Goal: Task Accomplishment & Management: Manage account settings

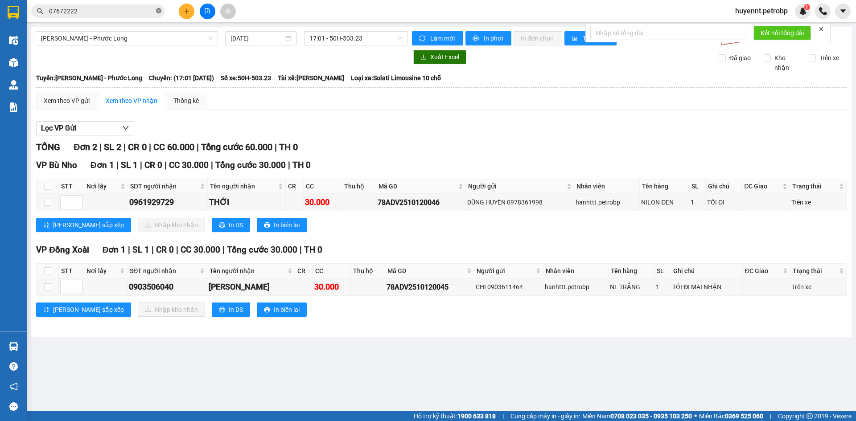
click at [157, 11] on icon "close-circle" at bounding box center [158, 10] width 5 height 5
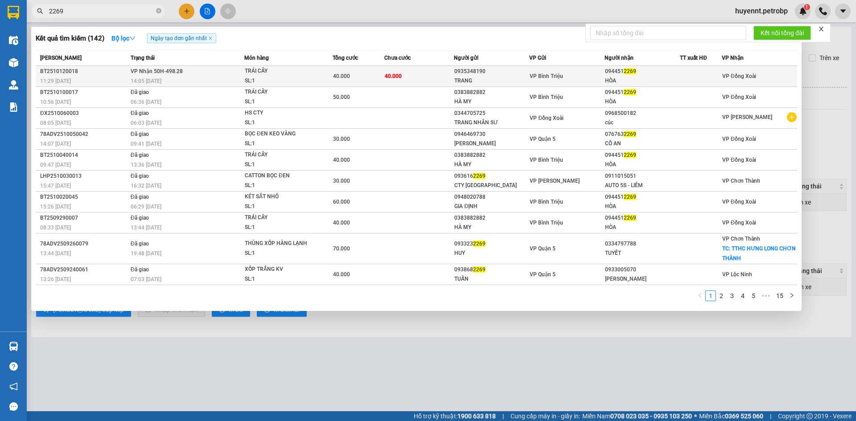
type input "2269"
click at [416, 72] on td "40.000" at bounding box center [419, 76] width 70 height 21
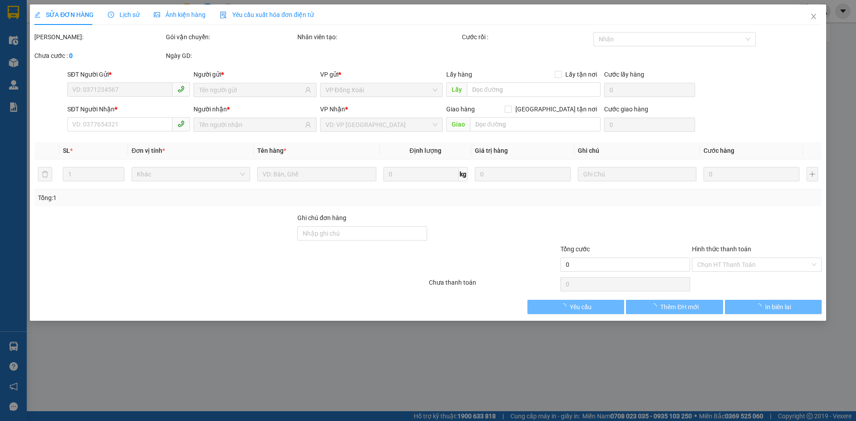
type input "0935348190"
type input "TRANG"
type input "0944512269"
type input "HÒA"
type input "40.000"
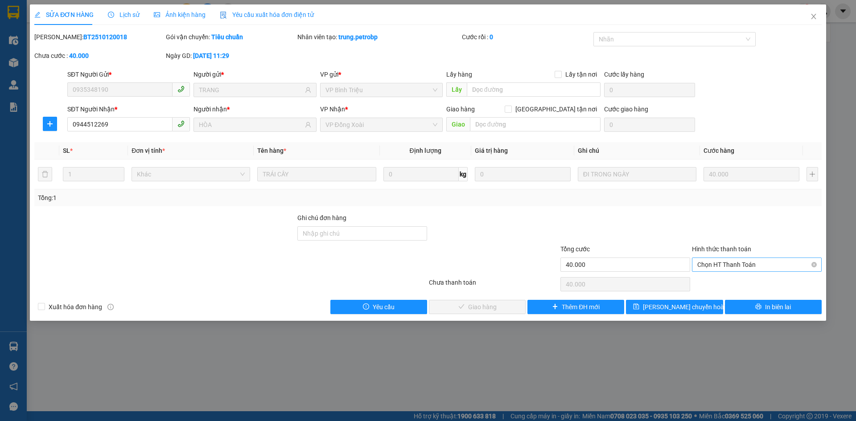
click at [734, 261] on span "Chọn HT Thanh Toán" at bounding box center [756, 264] width 119 height 13
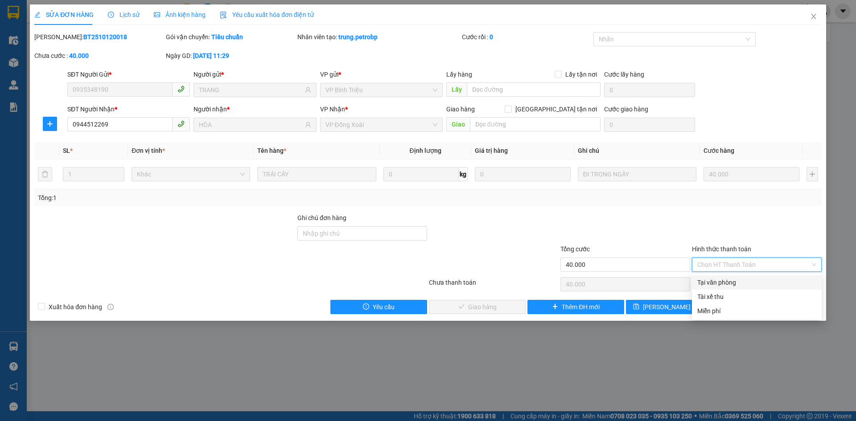
click at [727, 283] on div "Tại văn phòng" at bounding box center [756, 283] width 119 height 10
type input "0"
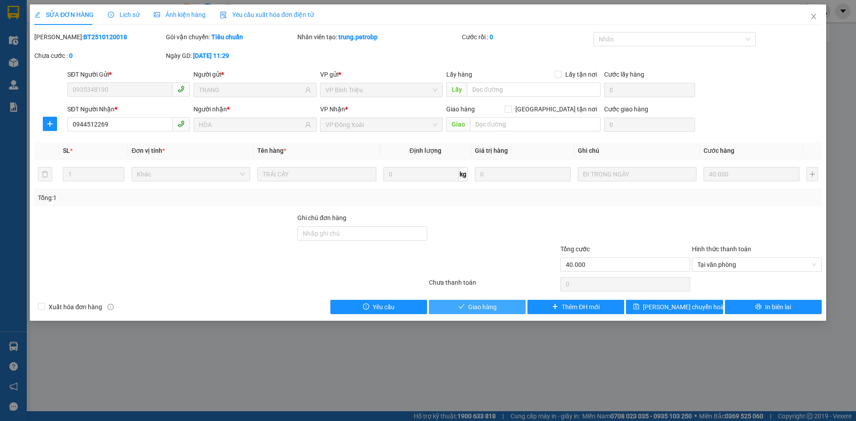
click at [492, 302] on span "Giao hàng" at bounding box center [482, 307] width 29 height 10
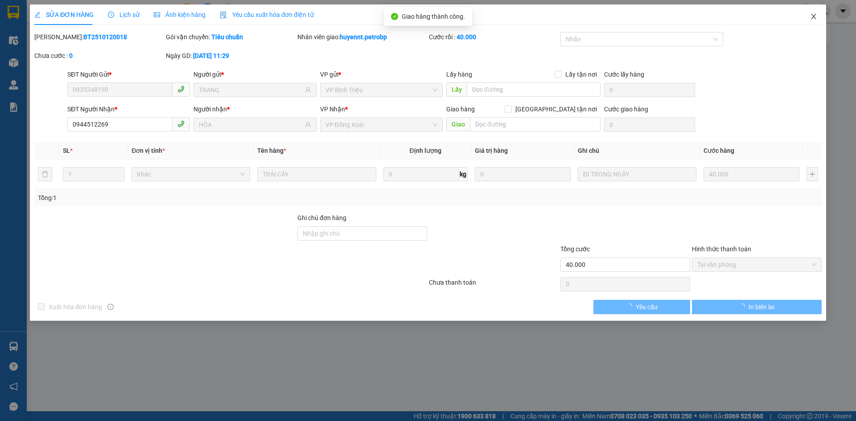
click at [812, 17] on icon "close" at bounding box center [813, 16] width 7 height 7
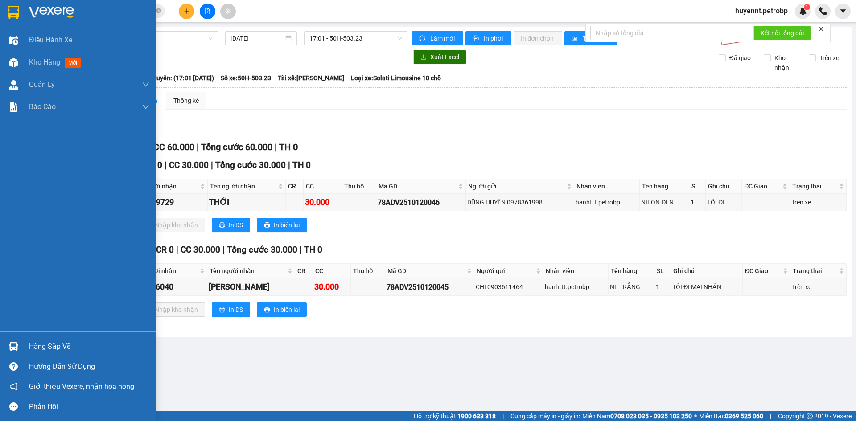
click at [43, 345] on div "Hàng sắp về" at bounding box center [89, 346] width 120 height 13
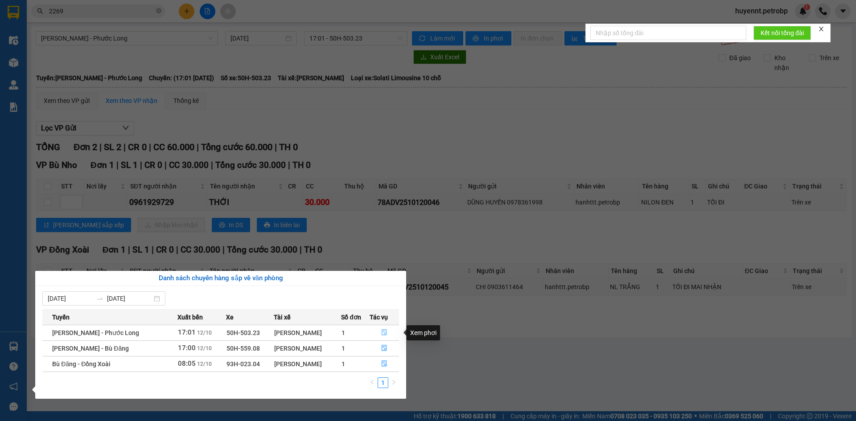
click at [381, 332] on icon "file-done" at bounding box center [384, 332] width 6 height 6
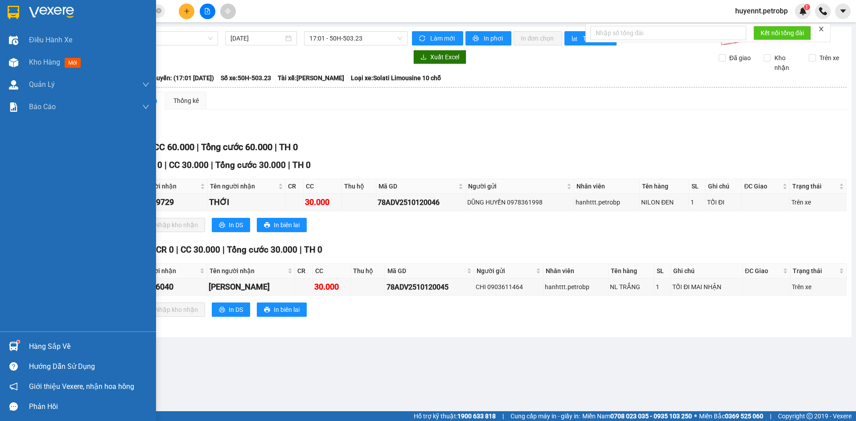
click at [49, 345] on div "Hàng sắp về" at bounding box center [89, 346] width 120 height 13
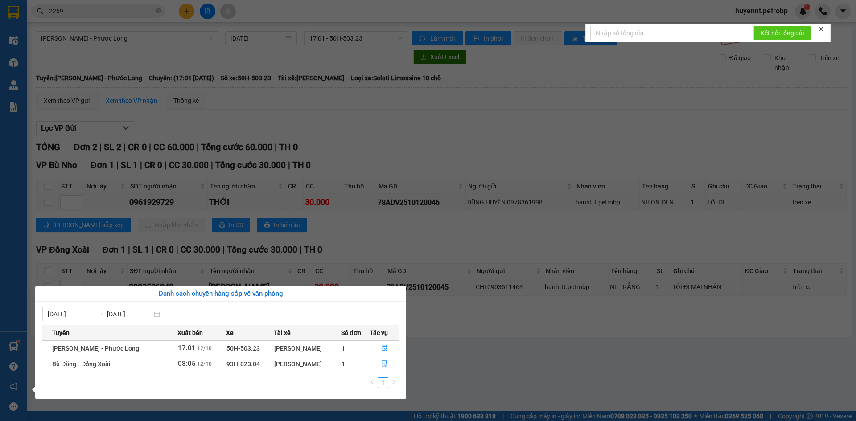
click at [500, 368] on section "Kết quả tìm kiếm ( 142 ) Bộ lọc Ngày tạo đơn gần nhất Mã ĐH Trạng thái Món hàng…" at bounding box center [428, 210] width 856 height 421
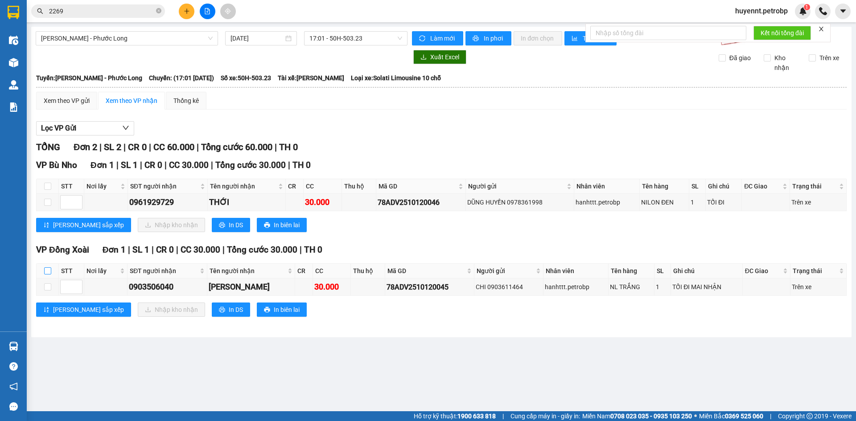
click at [44, 272] on input "checkbox" at bounding box center [47, 270] width 7 height 7
checkbox input "true"
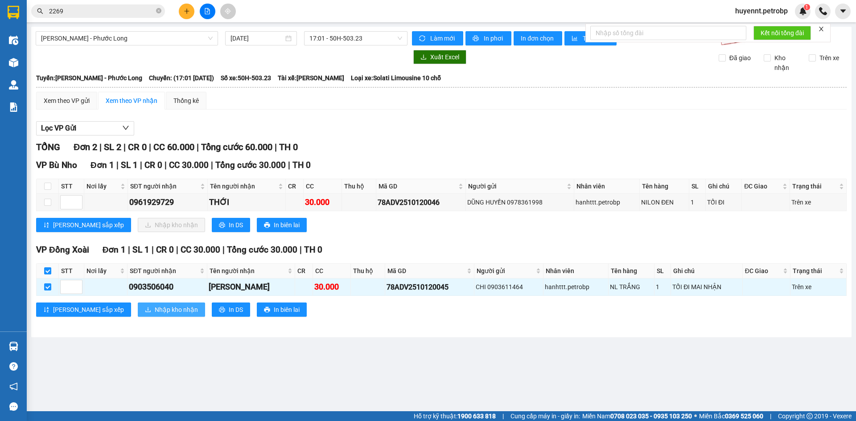
click at [155, 312] on span "Nhập kho nhận" at bounding box center [176, 310] width 43 height 10
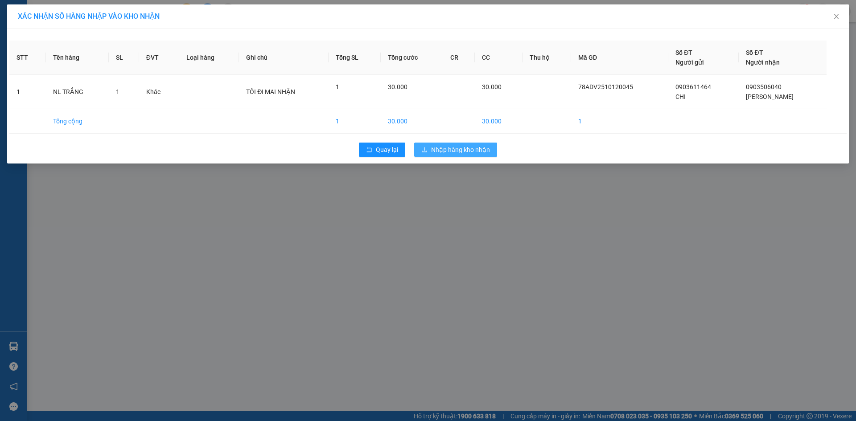
click at [464, 153] on span "Nhập hàng kho nhận" at bounding box center [460, 150] width 59 height 10
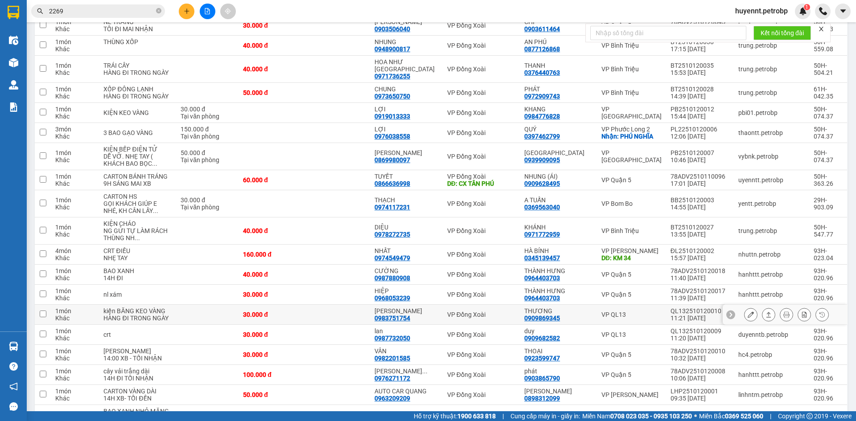
scroll to position [89, 0]
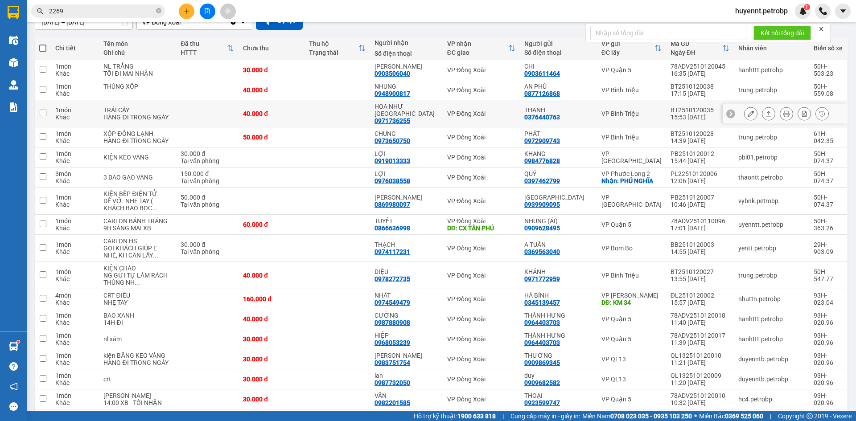
click at [765, 114] on icon at bounding box center [768, 114] width 6 height 6
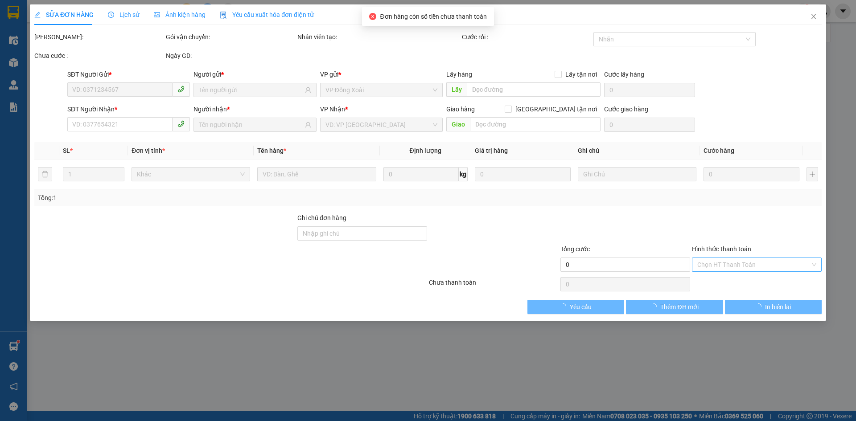
click at [741, 264] on input "Hình thức thanh toán" at bounding box center [753, 264] width 113 height 13
type input "0376440763"
type input "THANH"
type input "0971736255"
type input "HOA NHƯ [GEOGRAPHIC_DATA]"
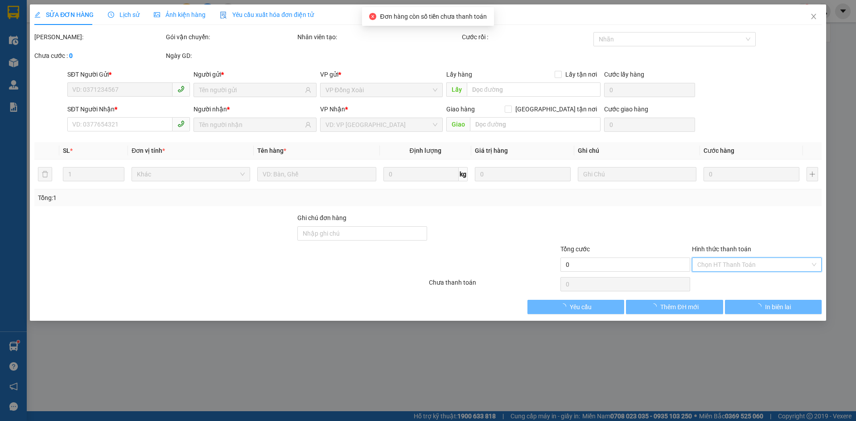
type input "40.000"
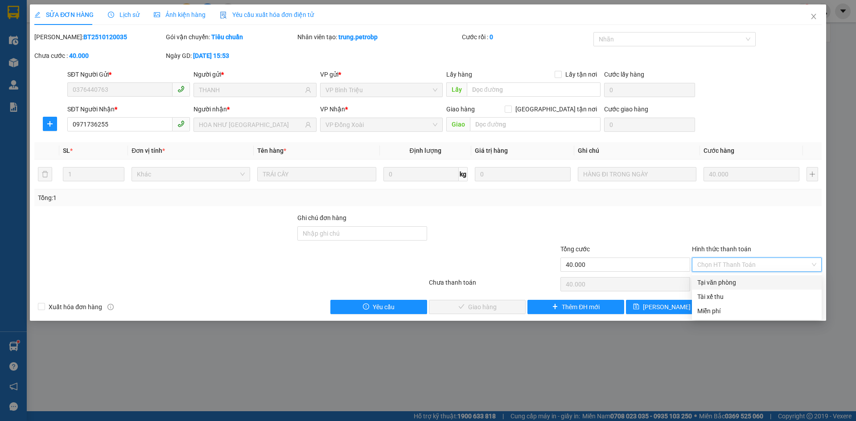
click at [729, 281] on div "Tại văn phòng" at bounding box center [756, 283] width 119 height 10
type input "0"
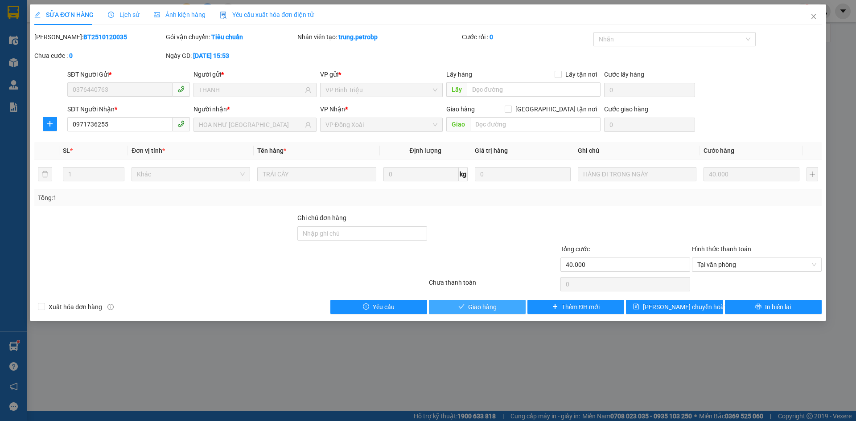
click at [505, 307] on button "Giao hàng" at bounding box center [477, 307] width 97 height 14
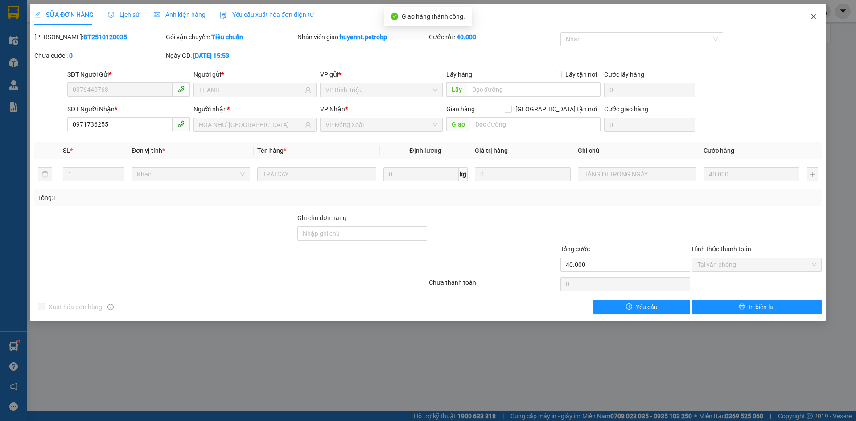
click at [813, 15] on icon "close" at bounding box center [813, 16] width 7 height 7
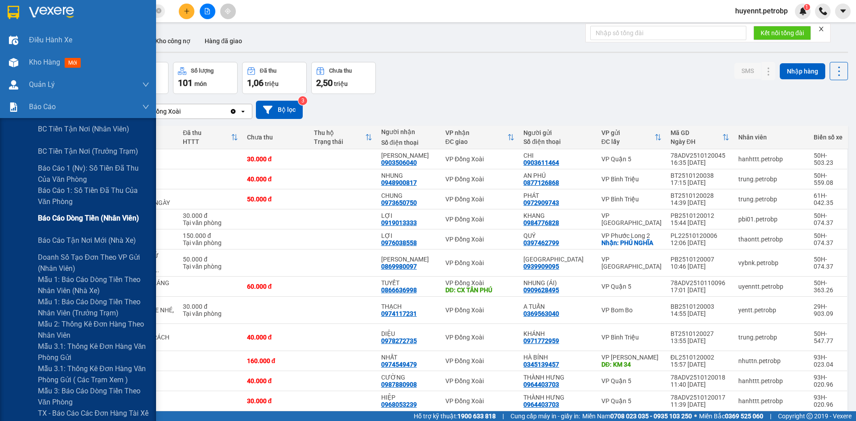
click at [86, 214] on span "Báo cáo dòng tiền (nhân viên)" at bounding box center [88, 218] width 101 height 11
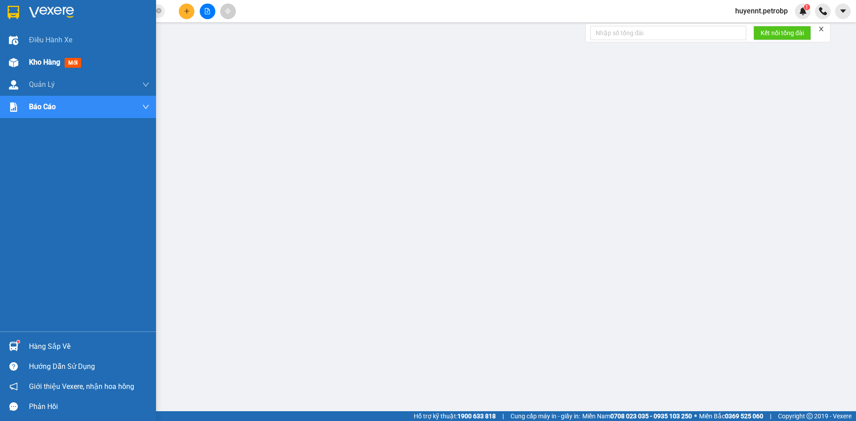
click at [40, 62] on span "Kho hàng" at bounding box center [44, 62] width 31 height 8
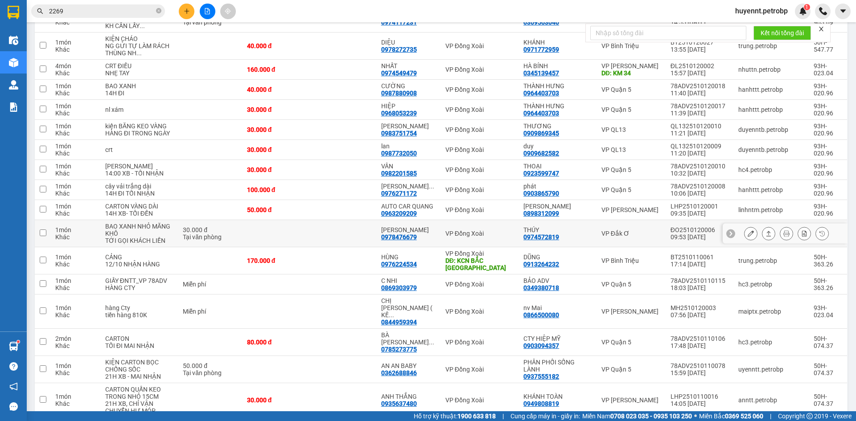
scroll to position [357, 0]
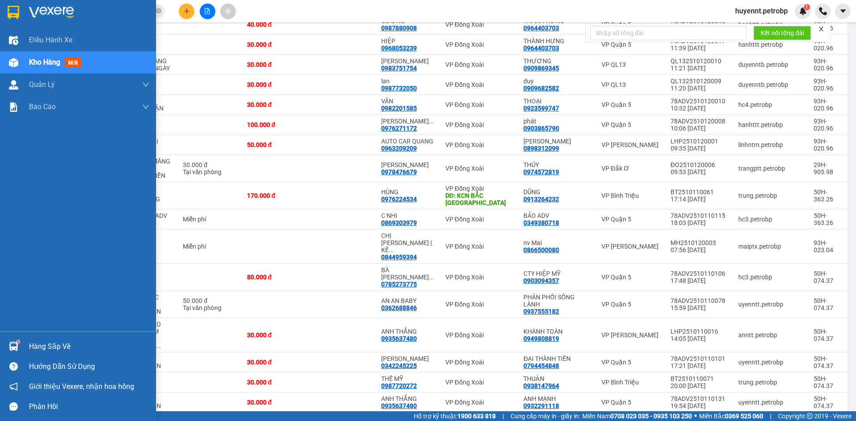
click at [57, 344] on div "Hàng sắp về" at bounding box center [89, 346] width 120 height 13
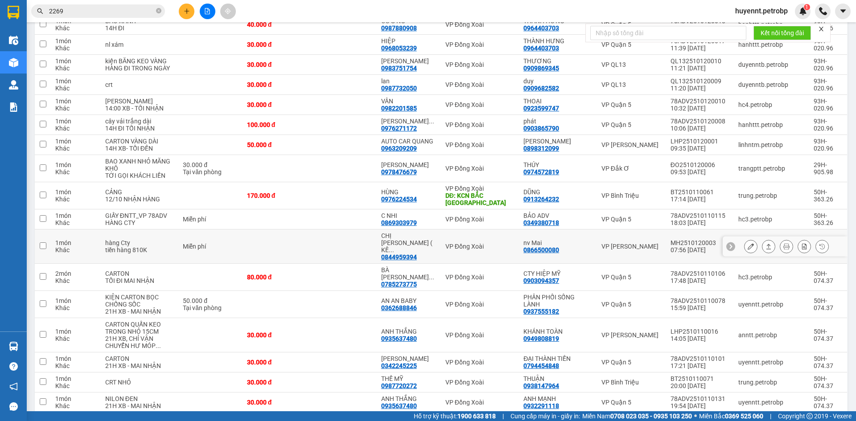
click at [318, 294] on section "Kết quả tìm kiếm ( 142 ) Bộ lọc Ngày tạo đơn gần nhất Mã ĐH Trạng thái Món hàng…" at bounding box center [428, 210] width 856 height 421
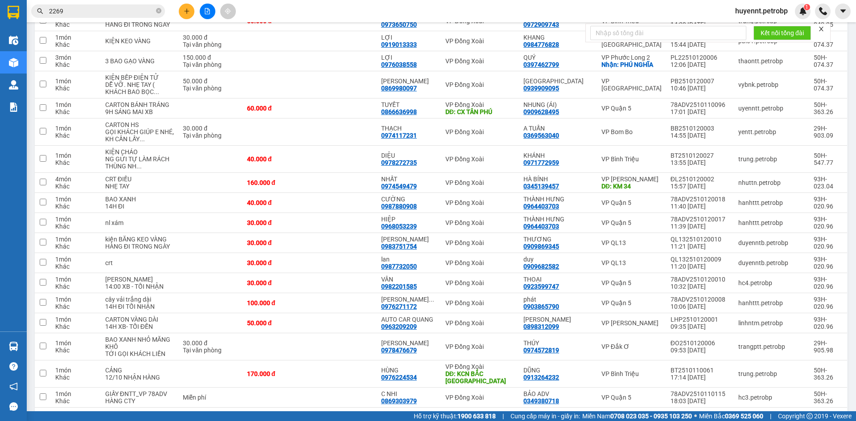
scroll to position [0, 0]
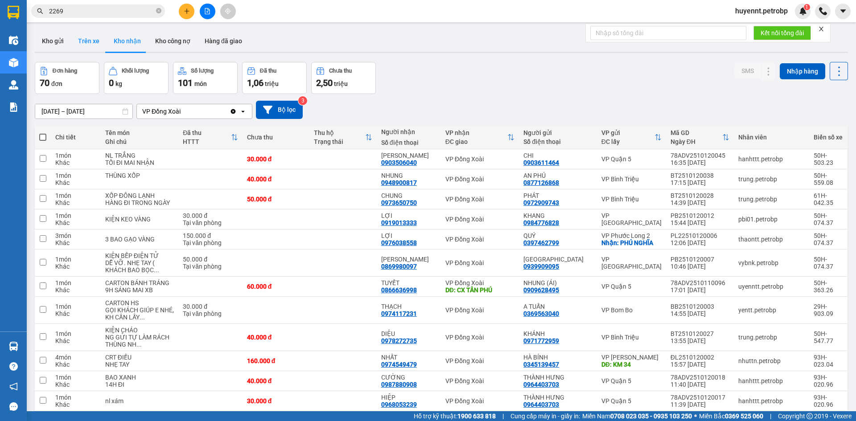
click at [90, 41] on button "Trên xe" at bounding box center [89, 40] width 36 height 21
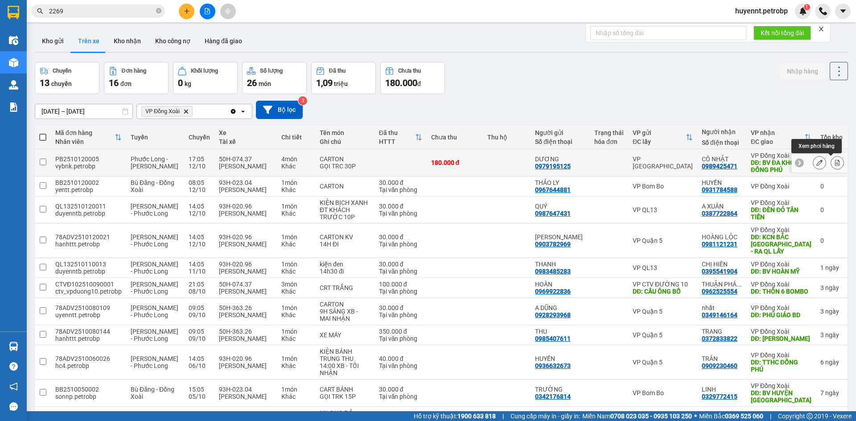
click at [834, 164] on icon at bounding box center [837, 163] width 6 height 6
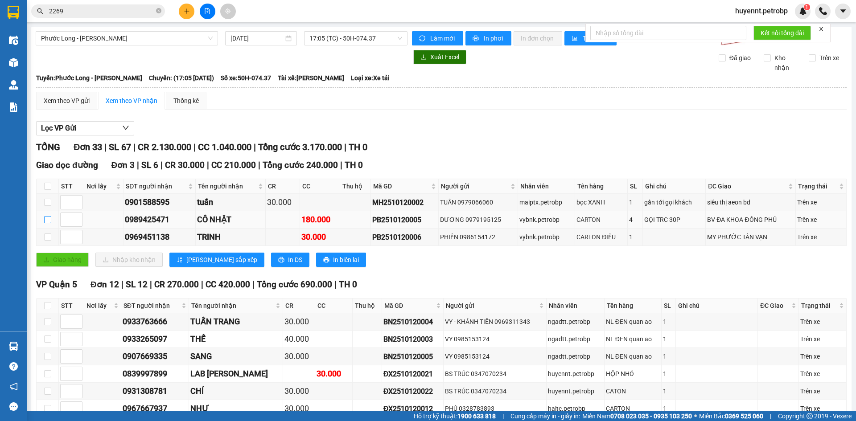
click at [47, 218] on input "checkbox" at bounding box center [47, 219] width 7 height 7
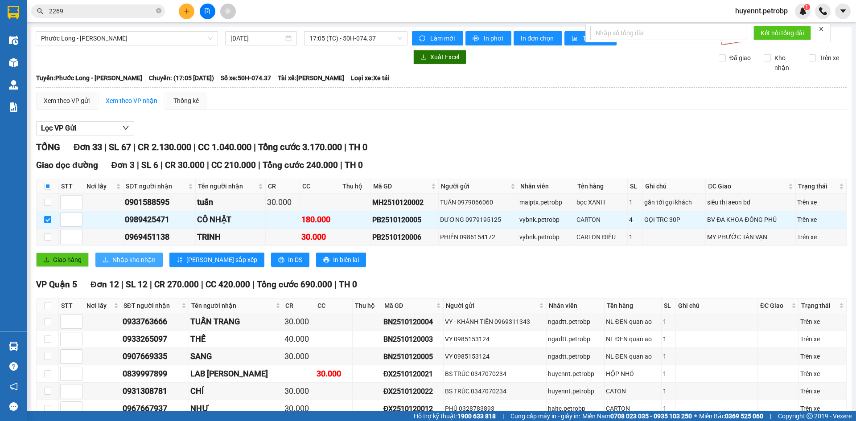
click at [123, 259] on span "Nhập kho nhận" at bounding box center [133, 260] width 43 height 10
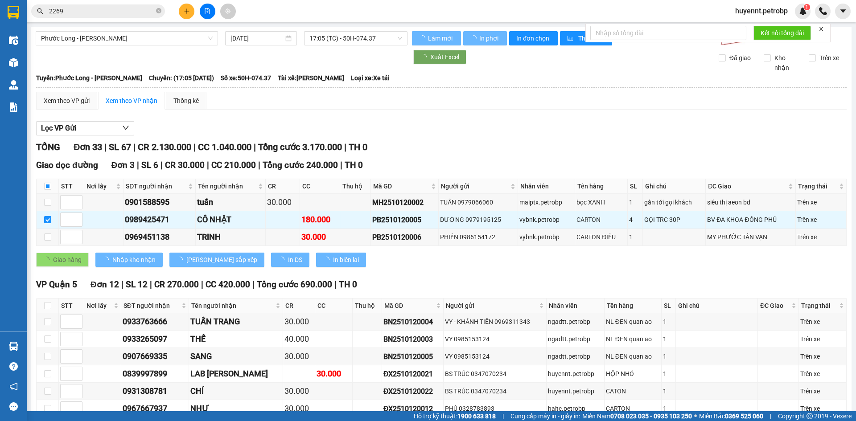
checkbox input "false"
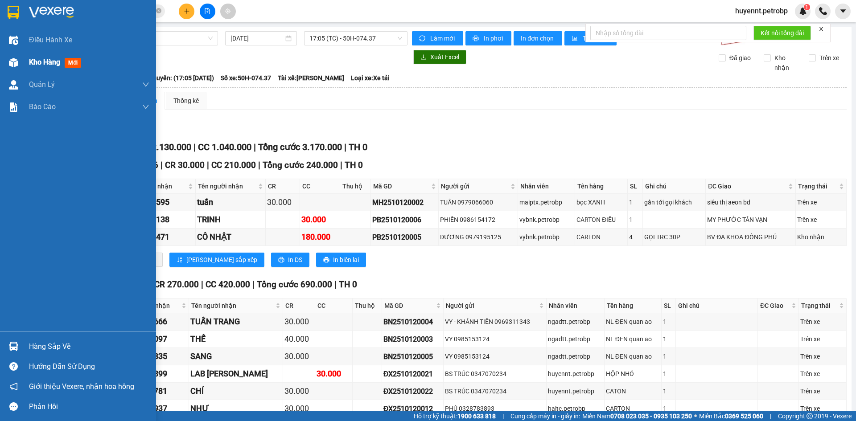
click at [40, 70] on div "Kho hàng mới" at bounding box center [89, 62] width 120 height 22
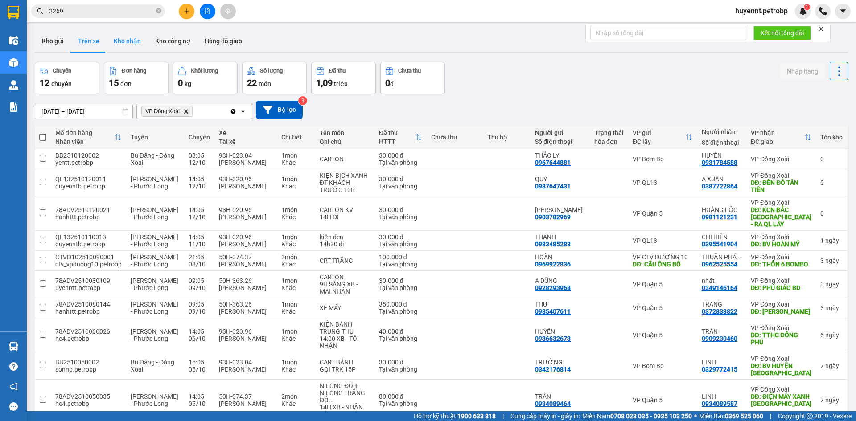
click at [124, 40] on button "Kho nhận" at bounding box center [127, 40] width 41 height 21
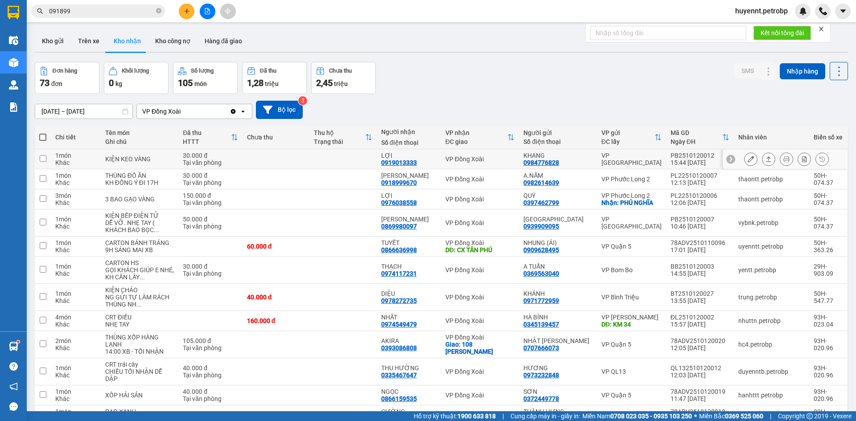
click at [474, 90] on div "Đơn hàng 73 đơn Khối lượng 0 kg Số lượng 105 món Đã thu 1,28 triệu Chưa thu 2,4…" at bounding box center [441, 78] width 813 height 32
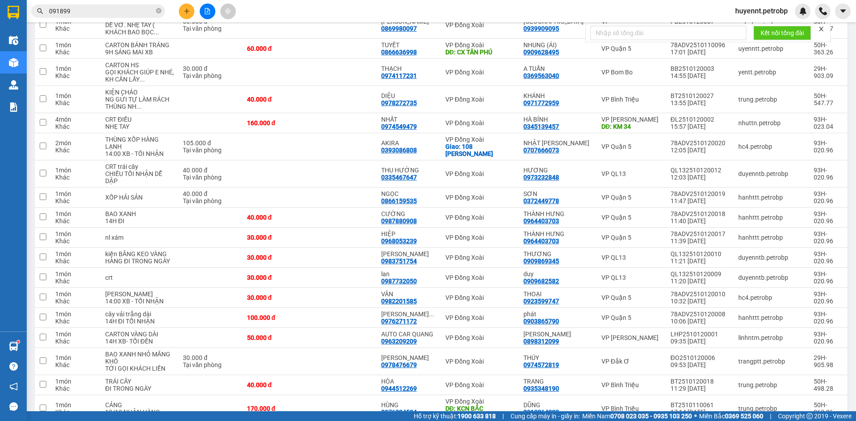
scroll to position [223, 0]
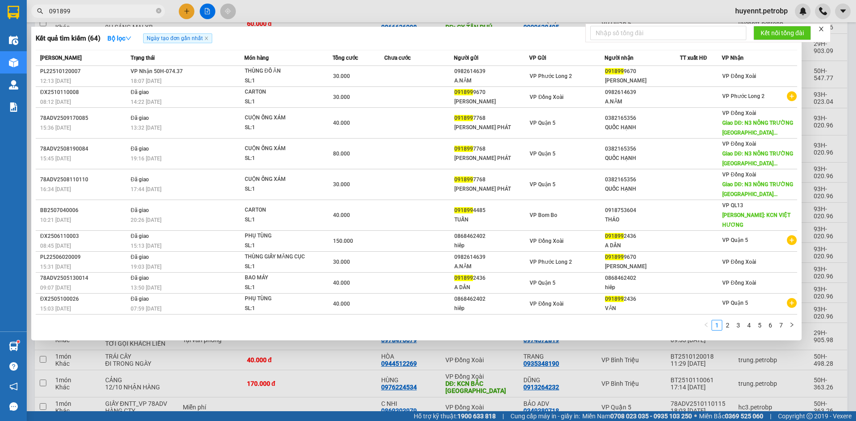
click at [131, 8] on input "091899" at bounding box center [101, 11] width 105 height 10
click at [271, 357] on div at bounding box center [428, 210] width 856 height 421
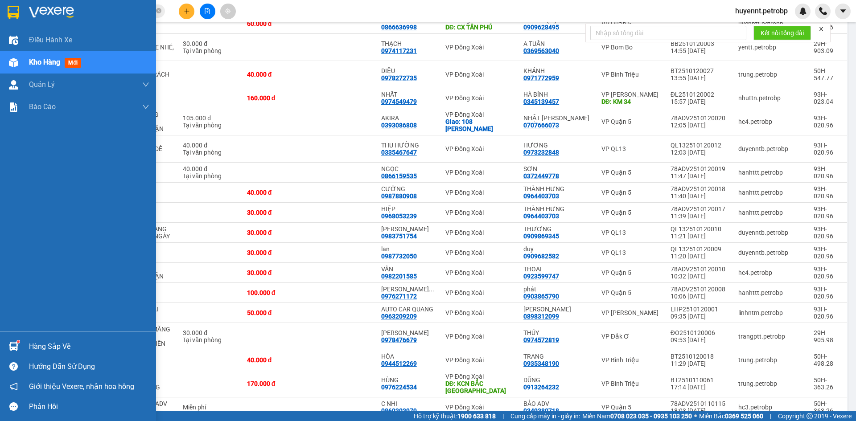
click at [48, 344] on div "Hàng sắp về" at bounding box center [89, 346] width 120 height 13
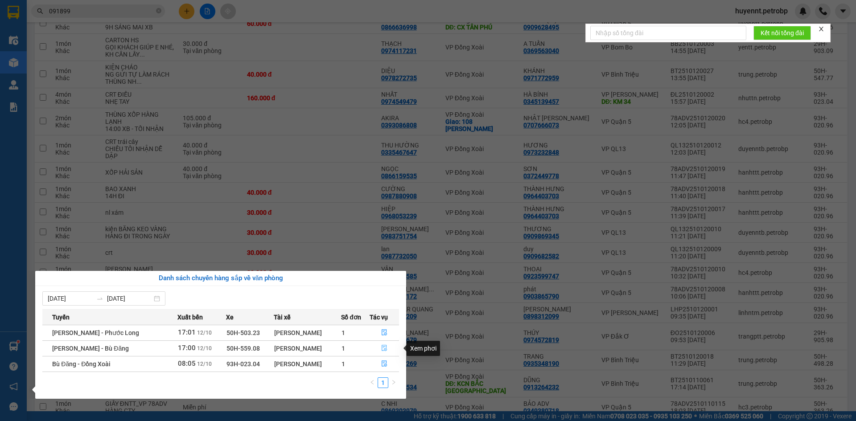
click at [384, 345] on button "button" at bounding box center [384, 348] width 29 height 14
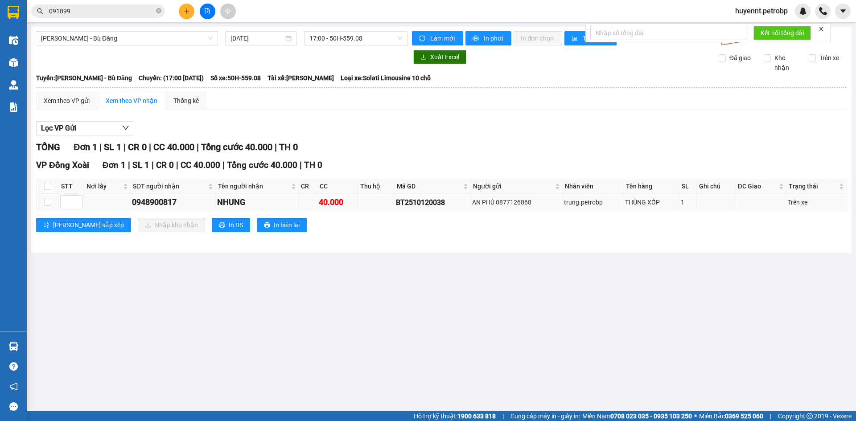
click at [153, 202] on div "0948900817" at bounding box center [173, 202] width 82 height 12
copy div "0948900817"
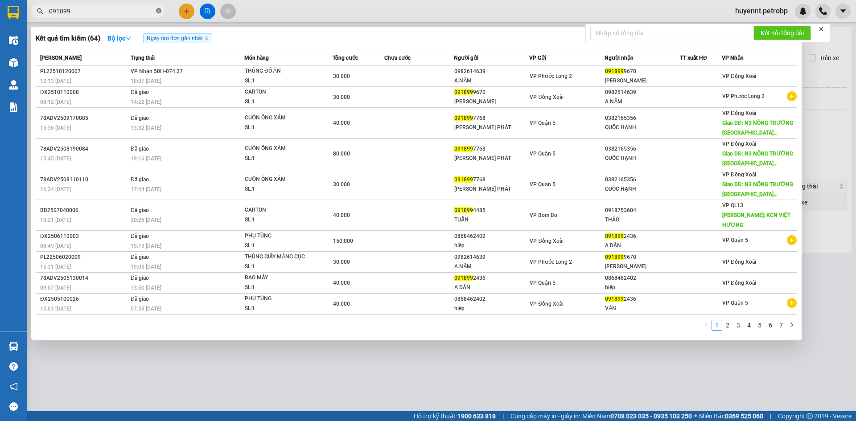
click at [156, 11] on icon "close-circle" at bounding box center [158, 10] width 5 height 5
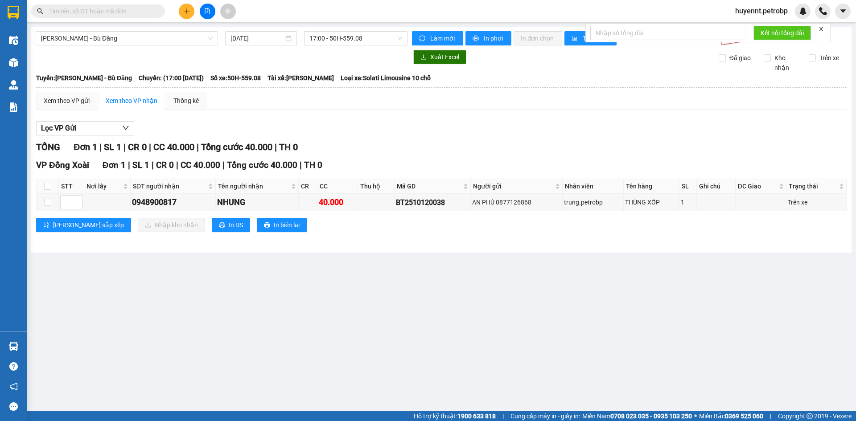
paste input "0948900817"
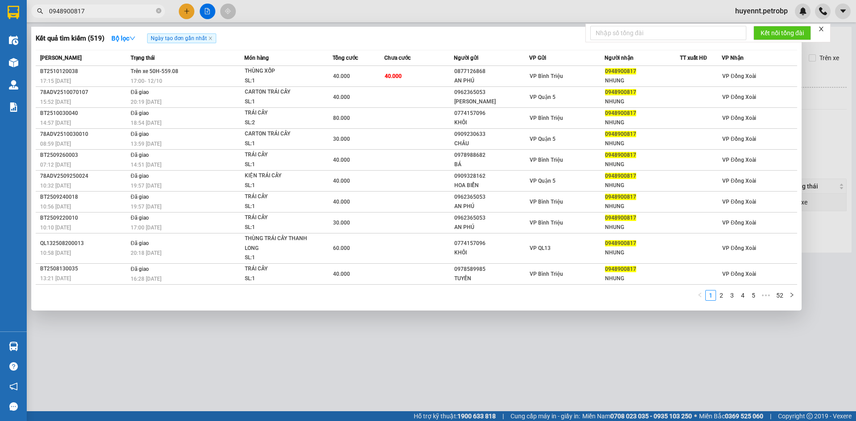
type input "0948900817"
click at [285, 369] on div at bounding box center [428, 210] width 856 height 421
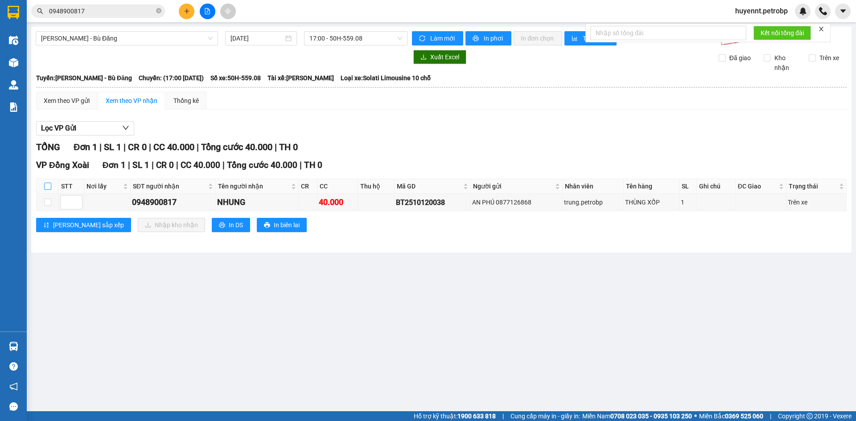
click at [47, 188] on input "checkbox" at bounding box center [47, 186] width 7 height 7
checkbox input "true"
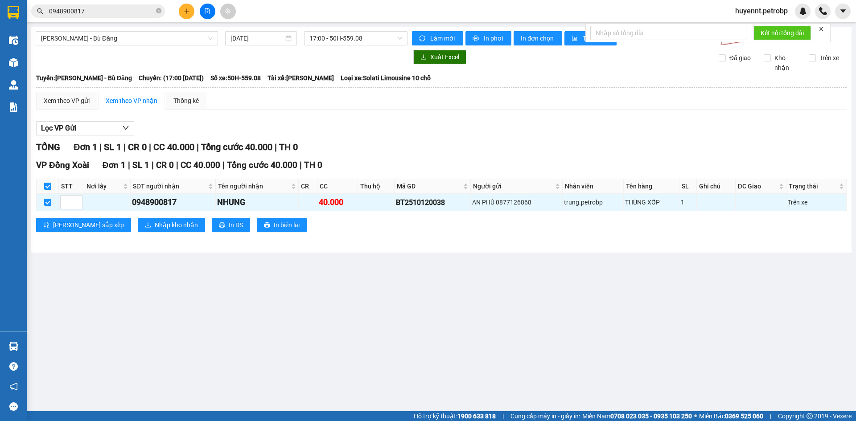
checkbox input "true"
click at [155, 228] on span "Nhập kho nhận" at bounding box center [176, 225] width 43 height 10
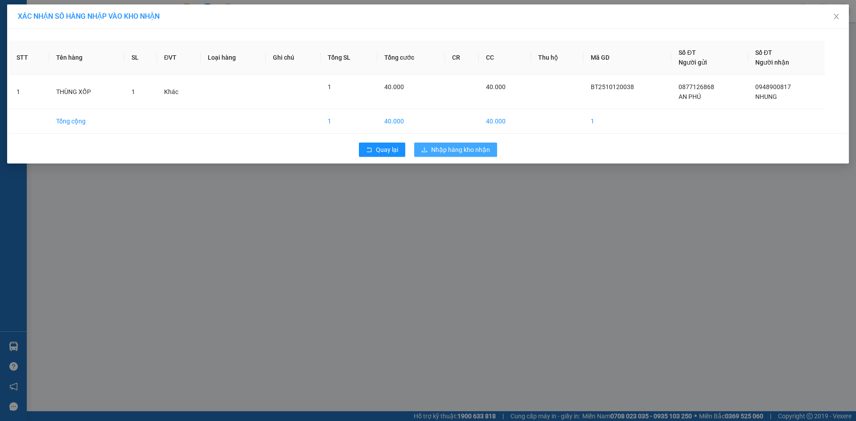
click at [468, 150] on span "Nhập hàng kho nhận" at bounding box center [460, 150] width 59 height 10
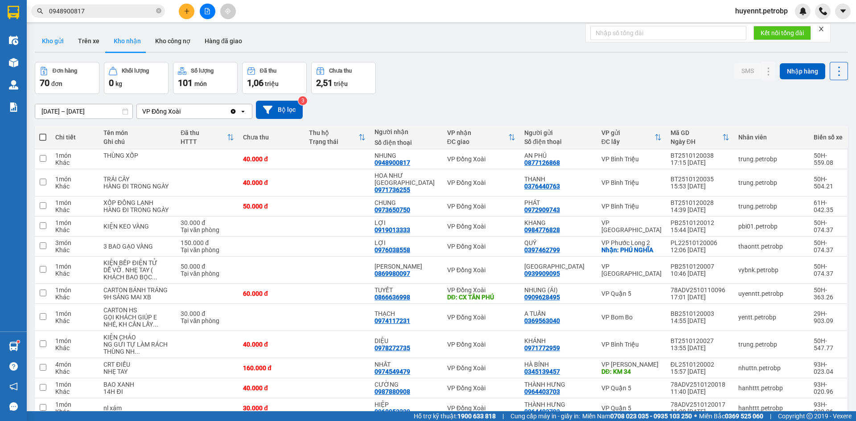
click at [56, 43] on button "Kho gửi" at bounding box center [53, 40] width 36 height 21
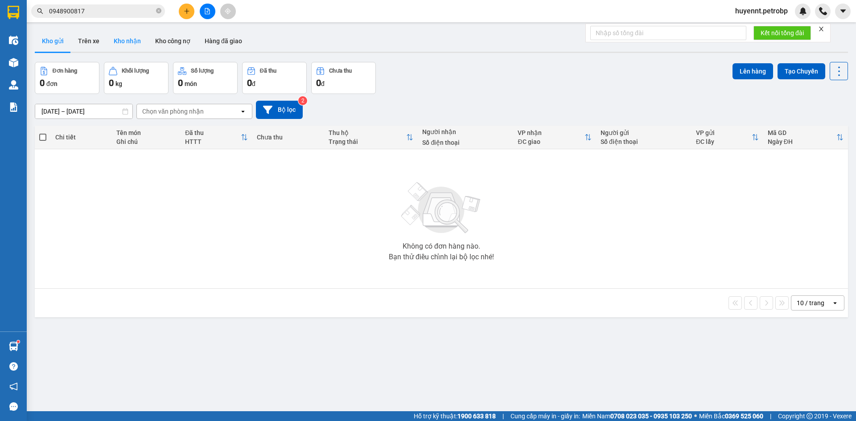
click at [123, 42] on button "Kho nhận" at bounding box center [127, 40] width 41 height 21
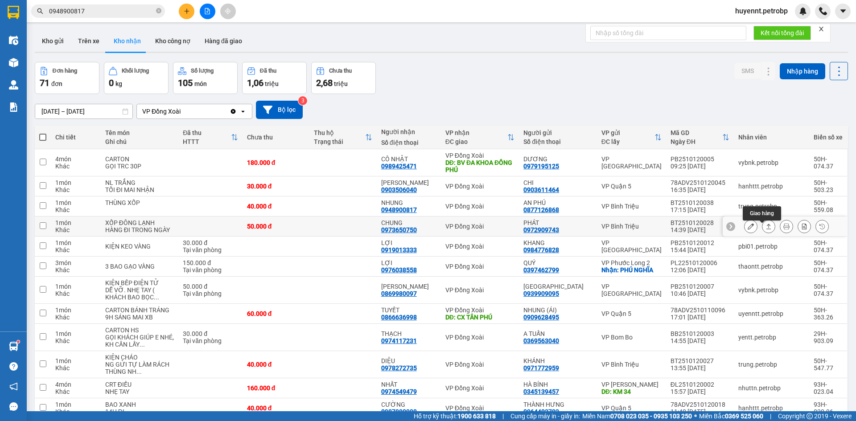
click at [765, 229] on icon at bounding box center [768, 226] width 6 height 6
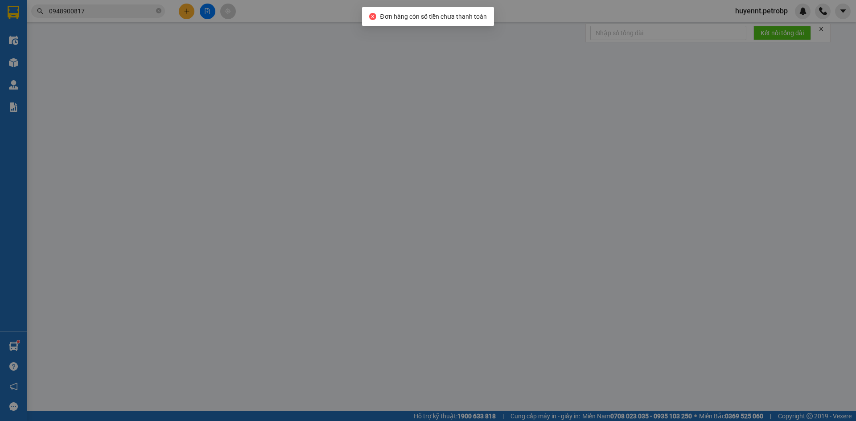
type input "0972909743"
type input "PHÁT"
type input "0973650750"
type input "CHUNG"
type input "50.000"
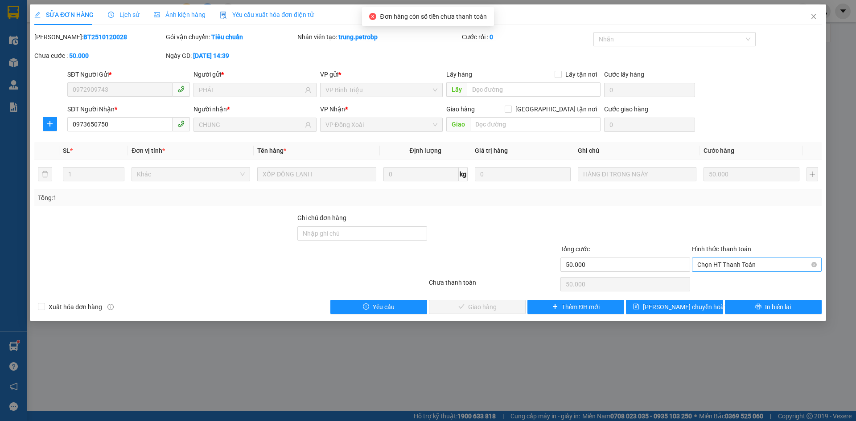
click at [757, 263] on span "Chọn HT Thanh Toán" at bounding box center [756, 264] width 119 height 13
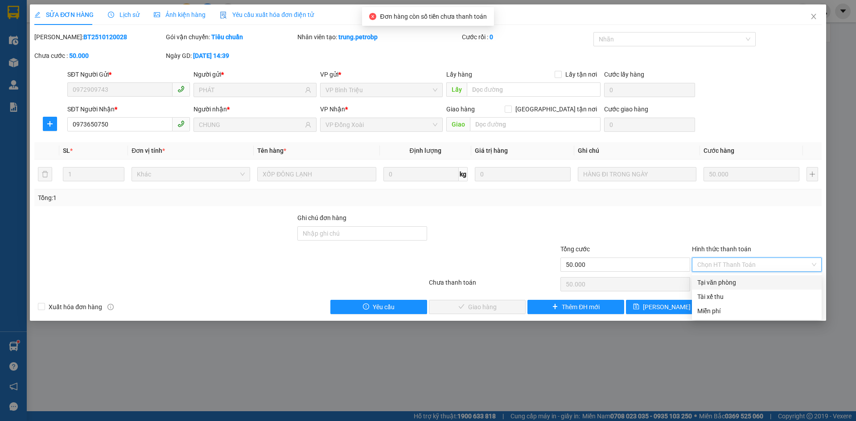
click at [747, 282] on div "Tại văn phòng" at bounding box center [756, 283] width 119 height 10
type input "0"
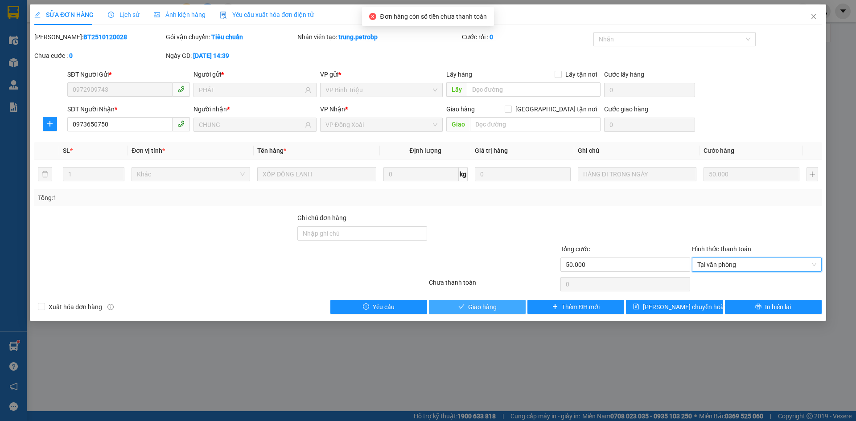
click at [496, 308] on span "Giao hàng" at bounding box center [482, 307] width 29 height 10
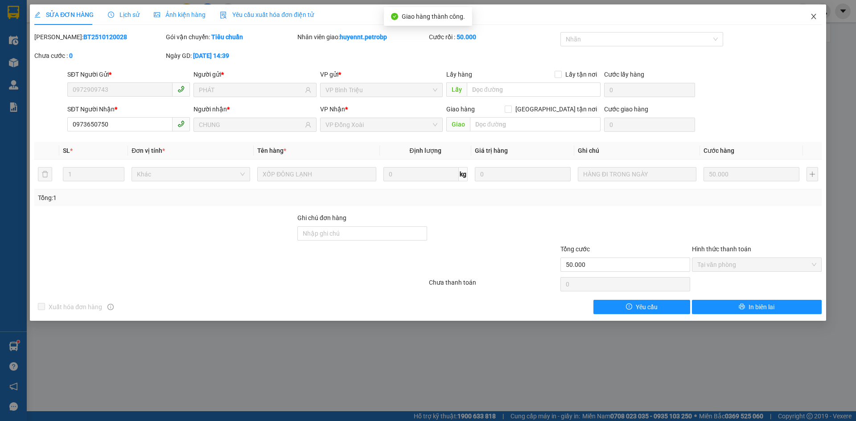
click at [812, 15] on icon "close" at bounding box center [813, 16] width 5 height 5
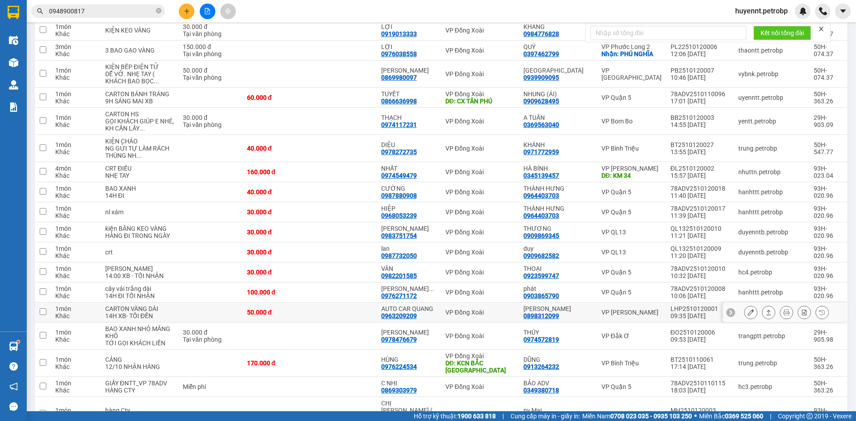
scroll to position [178, 0]
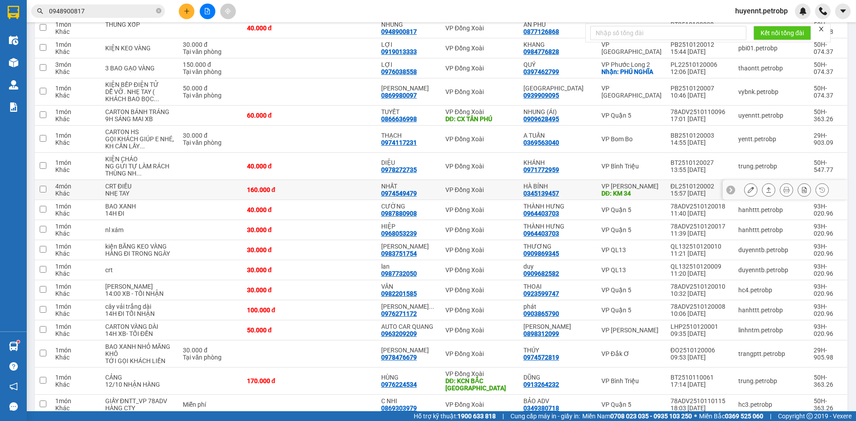
click at [354, 193] on td at bounding box center [342, 190] width 67 height 20
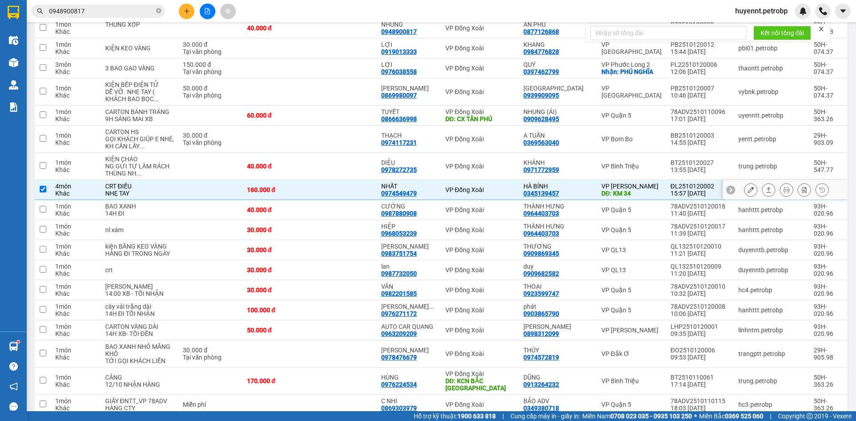
click at [375, 199] on td at bounding box center [342, 190] width 67 height 20
checkbox input "false"
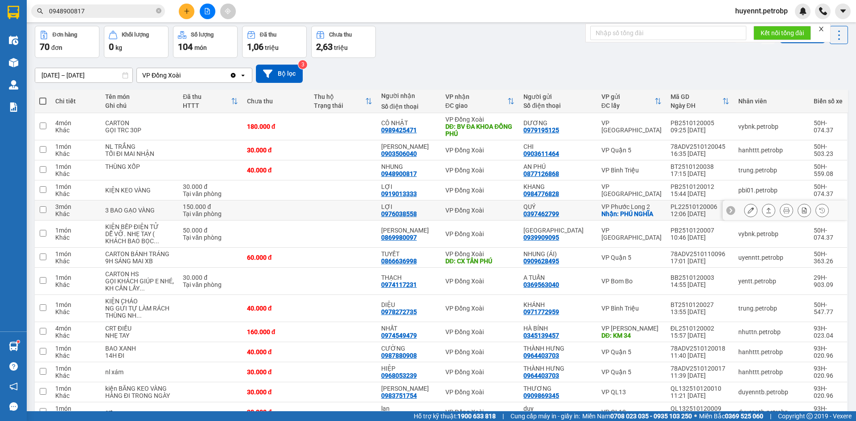
scroll to position [0, 0]
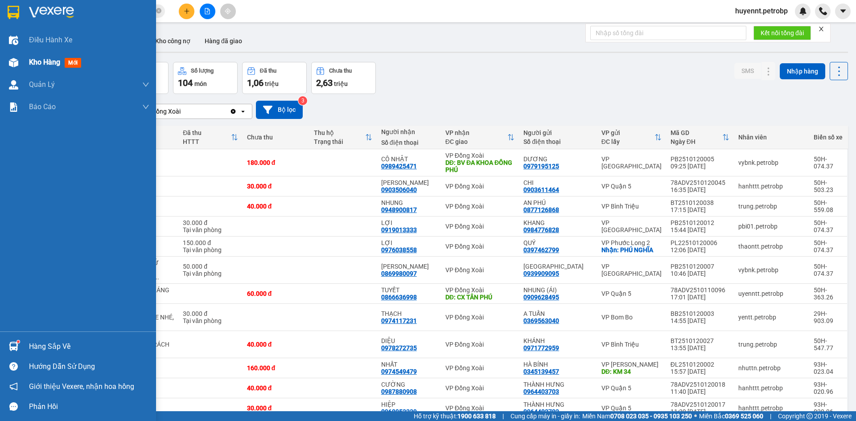
click at [43, 64] on span "Kho hàng" at bounding box center [44, 62] width 31 height 8
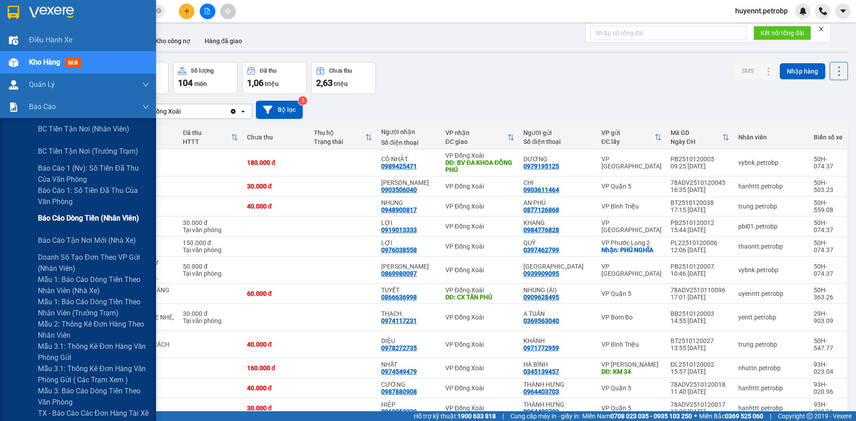
click at [77, 215] on span "Báo cáo dòng tiền (nhân viên)" at bounding box center [88, 218] width 101 height 11
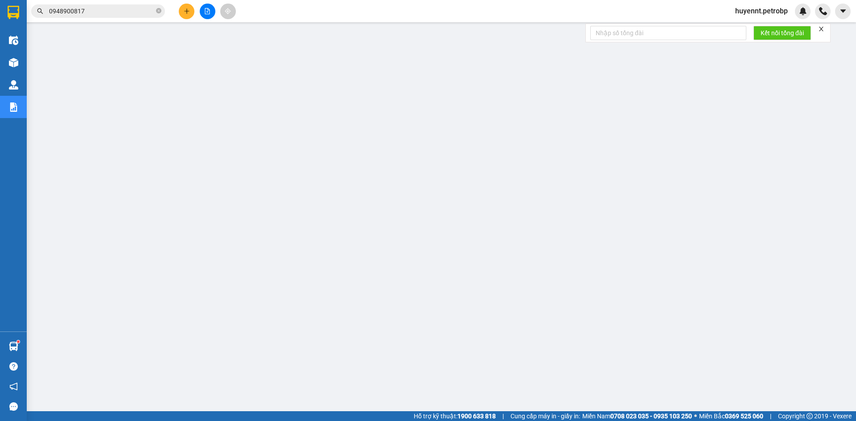
click at [760, 15] on span "huyennt.petrobp" at bounding box center [761, 10] width 67 height 11
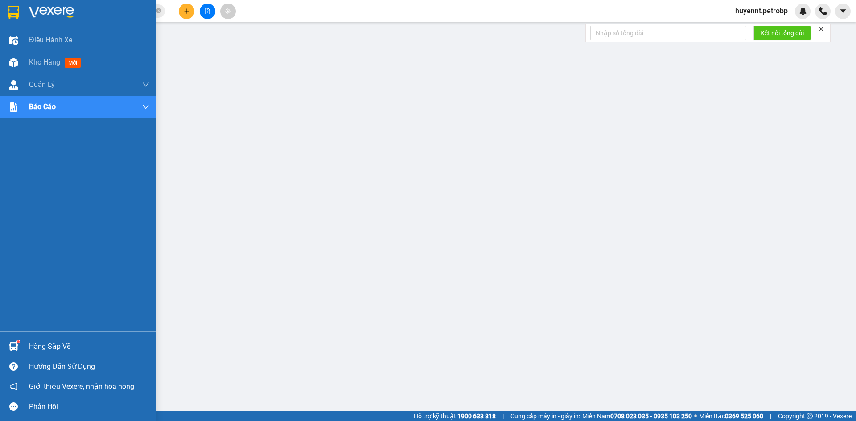
click at [36, 351] on div "Hàng sắp về" at bounding box center [89, 346] width 120 height 13
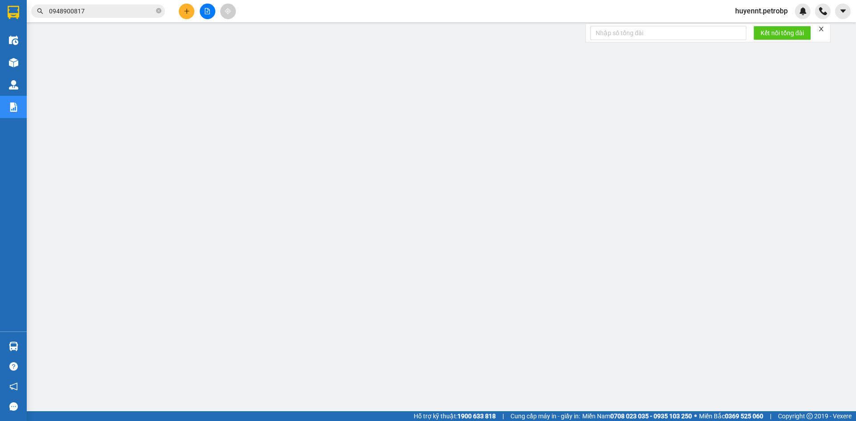
click at [774, 13] on span "huyennt.petrobp" at bounding box center [761, 10] width 67 height 11
click at [760, 29] on span "Đăng xuất" at bounding box center [764, 28] width 49 height 10
